Goal: Information Seeking & Learning: Learn about a topic

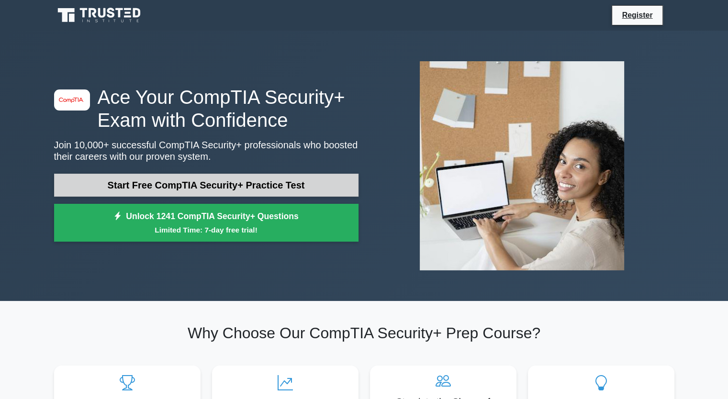
click at [306, 175] on link "Start Free CompTIA Security+ Practice Test" at bounding box center [206, 185] width 305 height 23
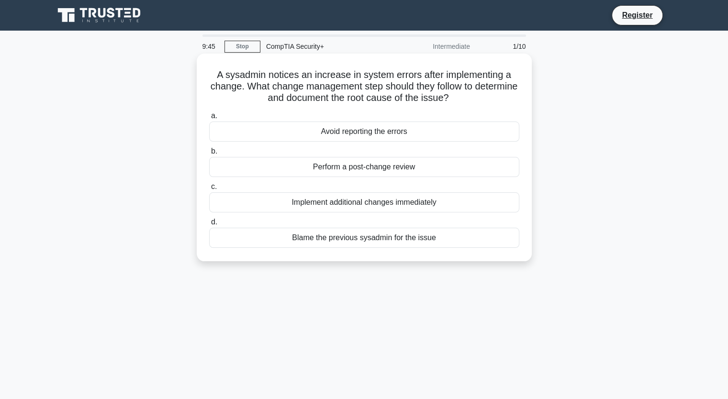
click at [347, 169] on div "Perform a post-change review" at bounding box center [364, 167] width 310 height 20
click at [209, 155] on input "b. Perform a post-change review" at bounding box center [209, 151] width 0 height 6
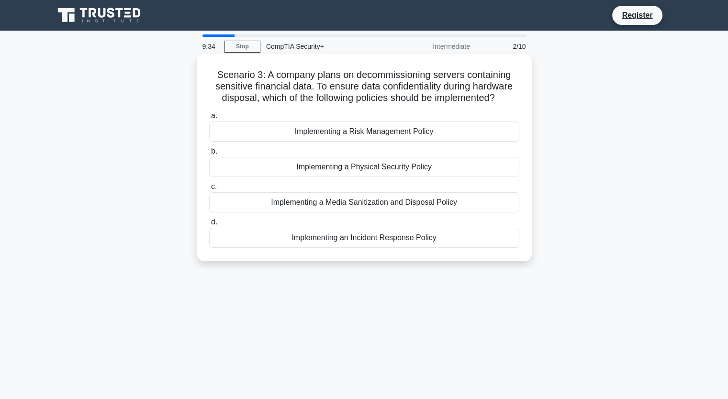
click at [344, 206] on div "Implementing a Media Sanitization and Disposal Policy" at bounding box center [364, 203] width 310 height 20
click at [209, 190] on input "c. Implementing a Media Sanitization and Disposal Policy" at bounding box center [209, 187] width 0 height 6
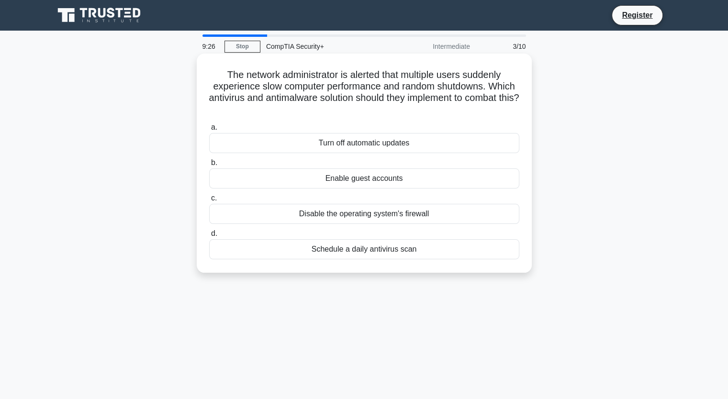
click at [343, 250] on div "Schedule a daily antivirus scan" at bounding box center [364, 249] width 310 height 20
click at [209, 237] on input "d. Schedule a daily antivirus scan" at bounding box center [209, 234] width 0 height 6
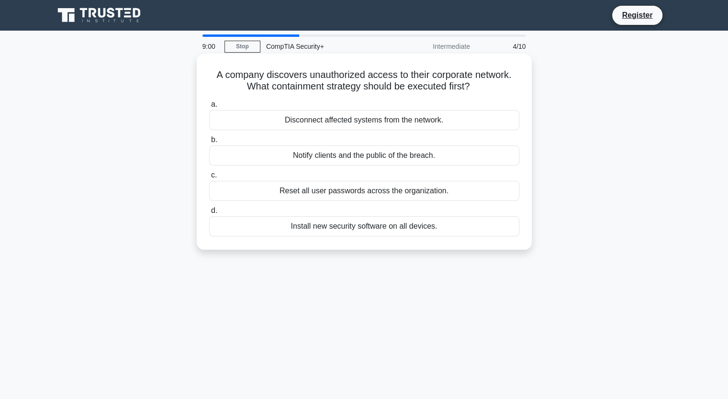
click at [306, 127] on div "Disconnect affected systems from the network." at bounding box center [364, 120] width 310 height 20
click at [209, 108] on input "a. Disconnect affected systems from the network." at bounding box center [209, 105] width 0 height 6
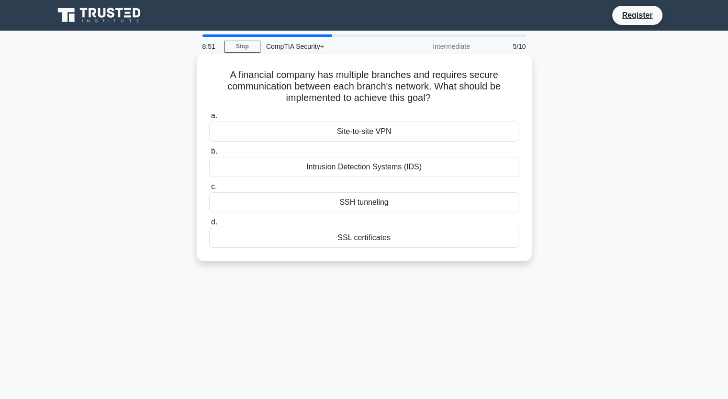
click at [303, 132] on div "Site-to-site VPN" at bounding box center [364, 132] width 310 height 20
click at [209, 119] on input "a. Site-to-site VPN" at bounding box center [209, 116] width 0 height 6
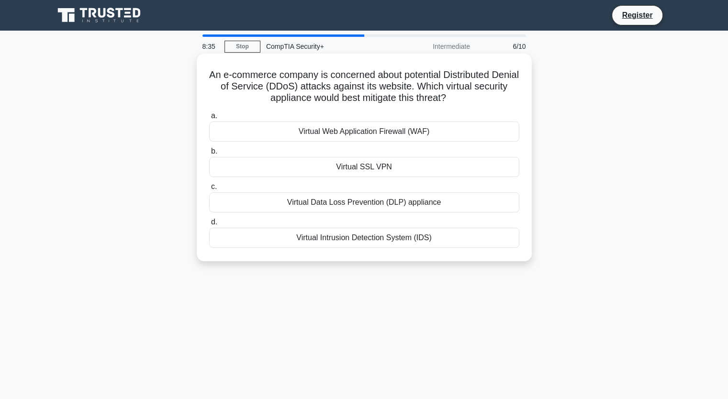
click at [343, 134] on div "Virtual Web Application Firewall (WAF)" at bounding box center [364, 132] width 310 height 20
click at [209, 119] on input "a. Virtual Web Application Firewall (WAF)" at bounding box center [209, 116] width 0 height 6
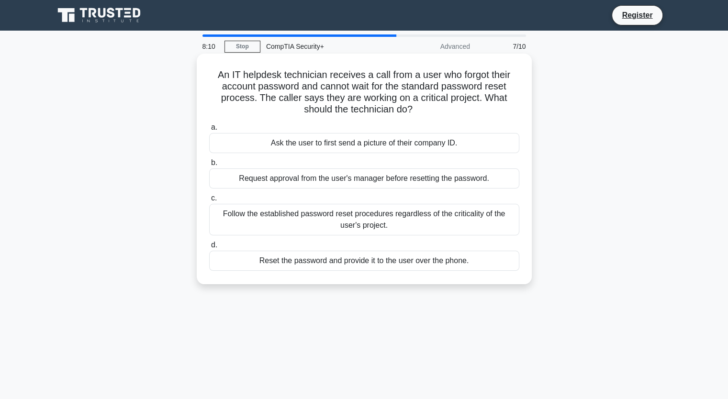
click at [351, 181] on div "Request approval from the user's manager before resetting the password." at bounding box center [364, 179] width 310 height 20
click at [209, 166] on input "b. Request approval from the user's manager before resetting the password." at bounding box center [209, 163] width 0 height 6
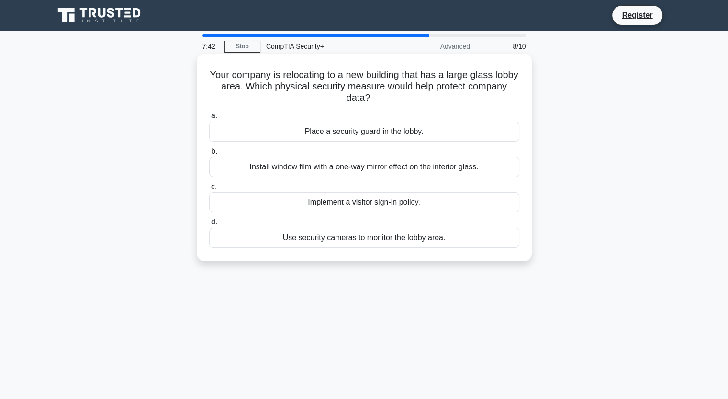
click at [363, 206] on div "Implement a visitor sign-in policy." at bounding box center [364, 203] width 310 height 20
click at [209, 190] on input "c. Implement a visitor sign-in policy." at bounding box center [209, 187] width 0 height 6
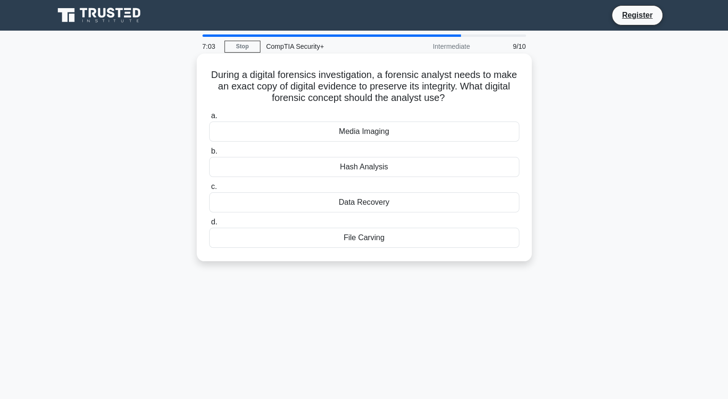
click at [422, 130] on div "Media Imaging" at bounding box center [364, 132] width 310 height 20
click at [209, 119] on input "a. Media Imaging" at bounding box center [209, 116] width 0 height 6
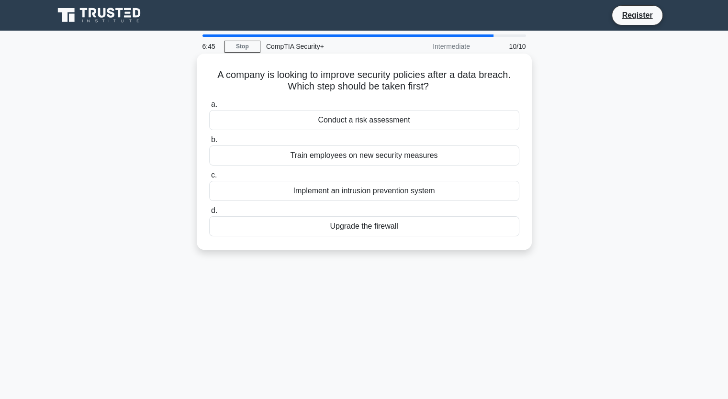
click at [424, 121] on div "Conduct a risk assessment" at bounding box center [364, 120] width 310 height 20
click at [209, 108] on input "a. Conduct a risk assessment" at bounding box center [209, 105] width 0 height 6
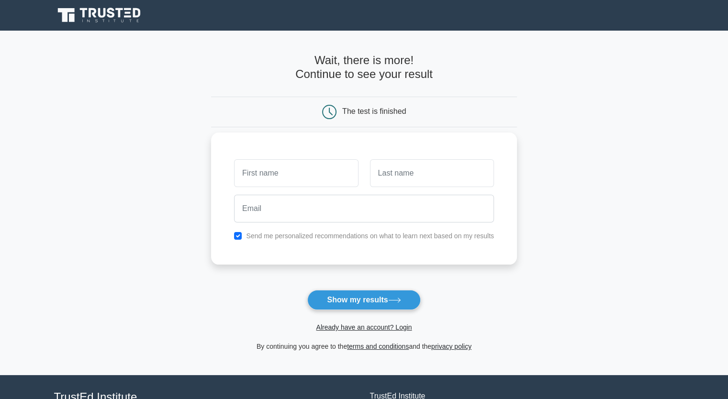
click at [362, 234] on label "Send me personalized recommendations on what to learn next based on my results" at bounding box center [370, 236] width 248 height 8
click at [240, 237] on input "checkbox" at bounding box center [238, 236] width 8 height 8
checkbox input "false"
click at [353, 295] on button "Show my results" at bounding box center [363, 300] width 113 height 20
type input "p"
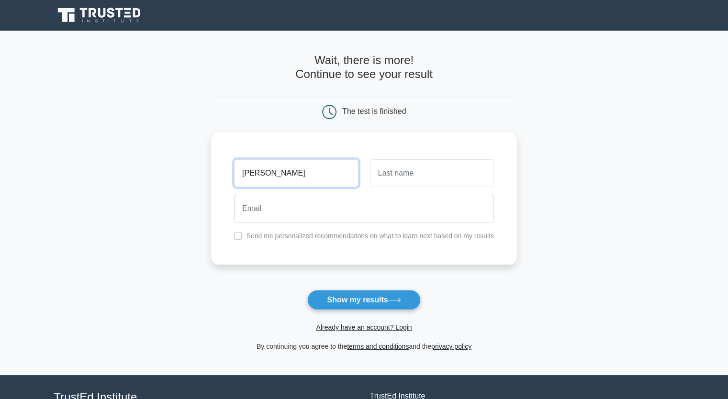
type input "gerard"
type input "f"
type input "day"
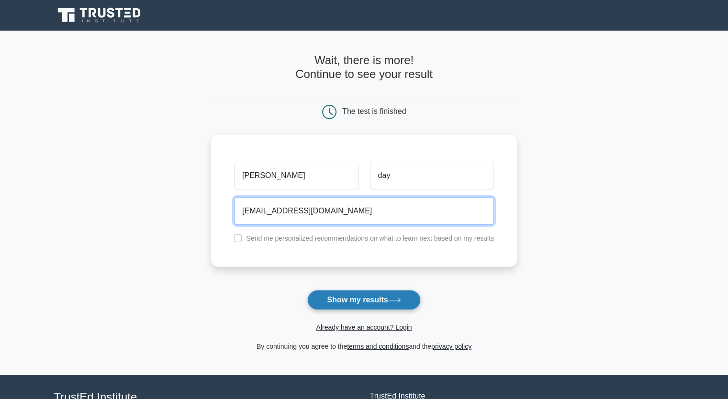
type input "oensifk@gmail.com"
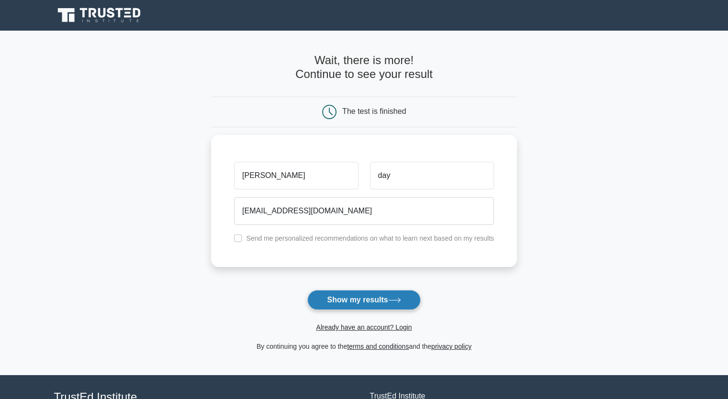
click at [376, 304] on button "Show my results" at bounding box center [363, 300] width 113 height 20
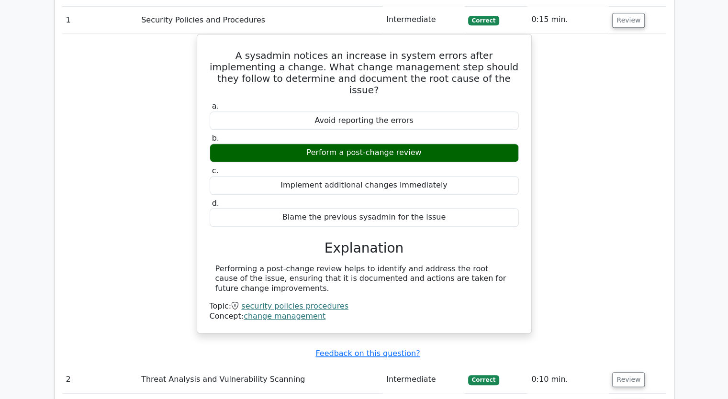
scroll to position [1006, 0]
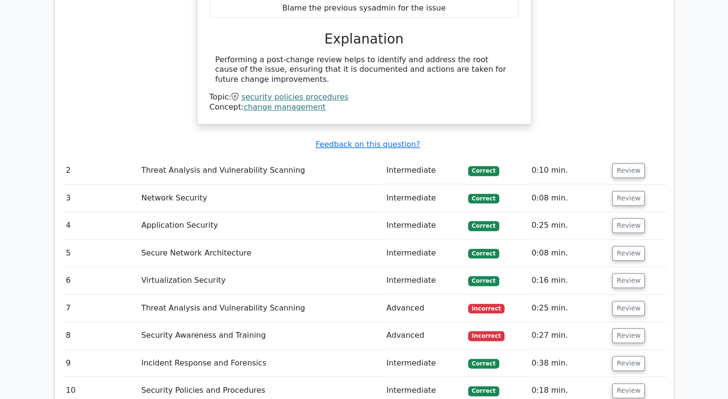
click at [626, 295] on td "Review" at bounding box center [637, 308] width 57 height 27
click at [624, 301] on button "Review" at bounding box center [628, 308] width 33 height 15
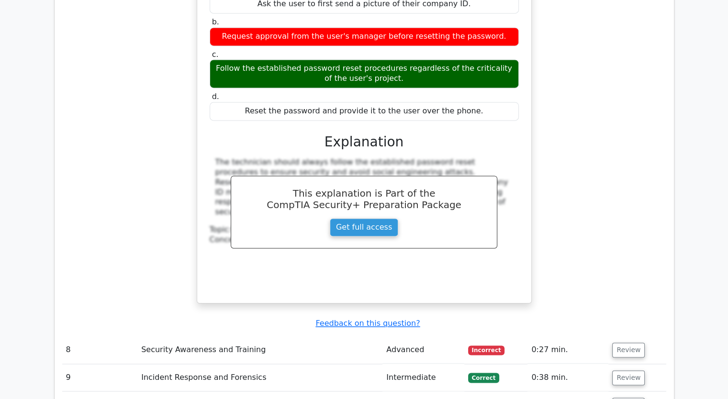
scroll to position [1485, 0]
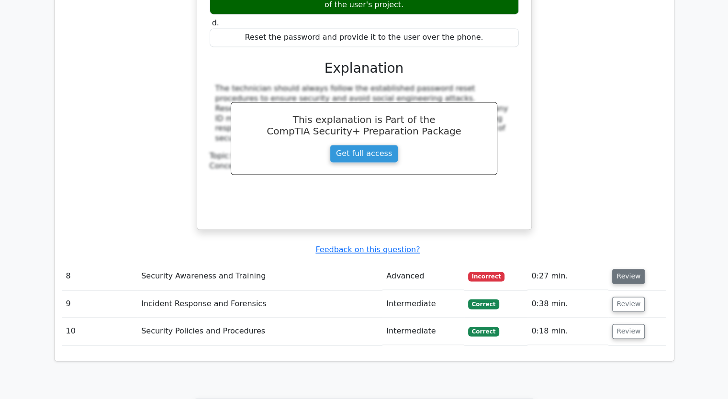
click at [617, 269] on button "Review" at bounding box center [628, 276] width 33 height 15
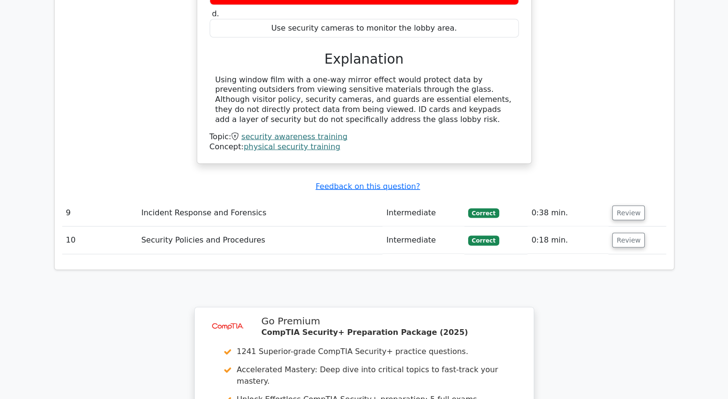
scroll to position [1916, 0]
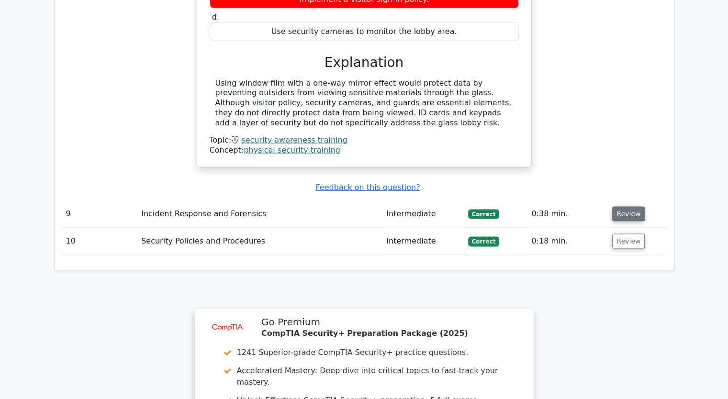
click at [625, 207] on button "Review" at bounding box center [628, 214] width 33 height 15
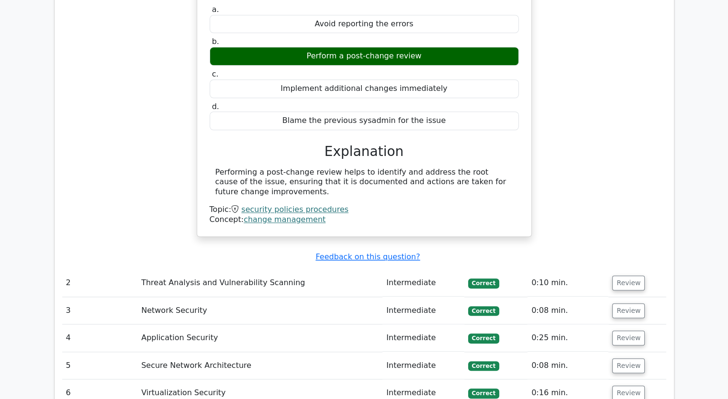
scroll to position [910, 0]
